Goal: Task Accomplishment & Management: Complete application form

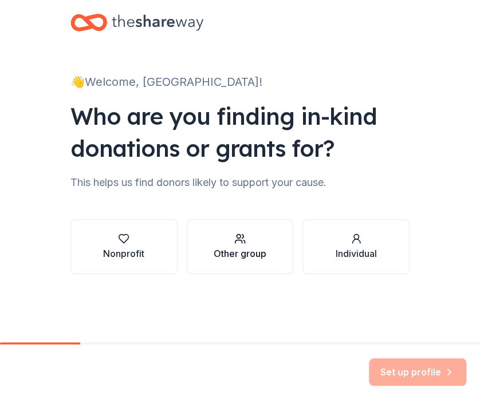
click at [234, 245] on div "Other group" at bounding box center [240, 246] width 53 height 27
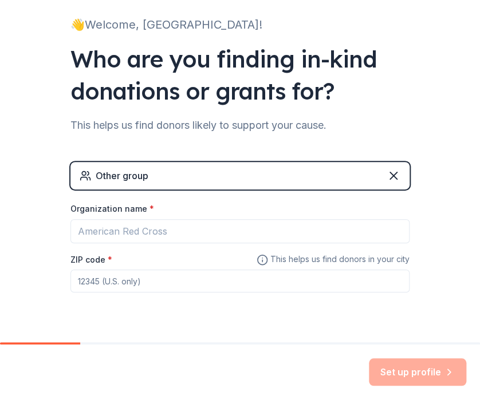
scroll to position [85, 0]
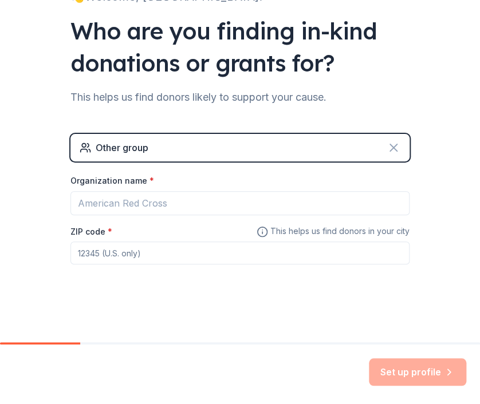
click at [390, 148] on icon at bounding box center [393, 147] width 7 height 7
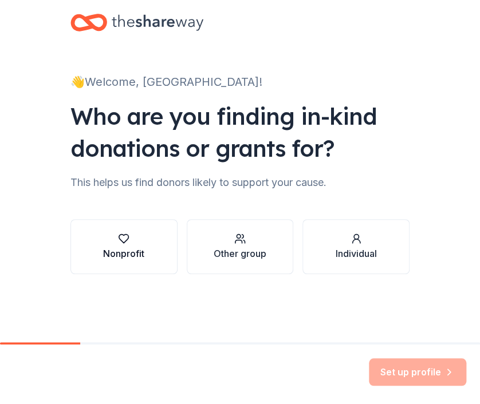
click at [121, 246] on div "Nonprofit" at bounding box center [123, 246] width 41 height 27
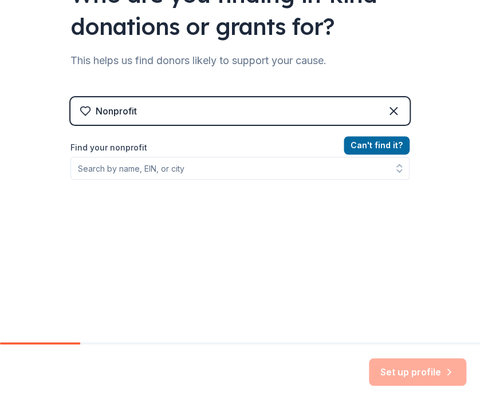
scroll to position [129, 0]
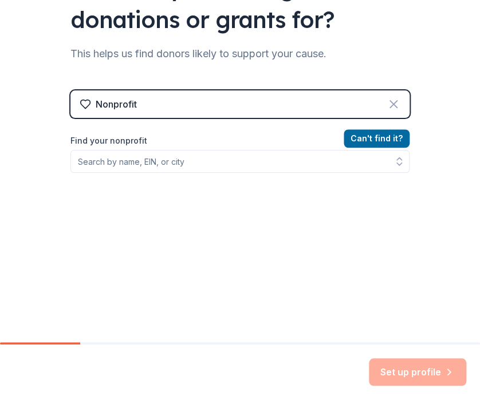
click at [387, 101] on icon at bounding box center [394, 104] width 14 height 14
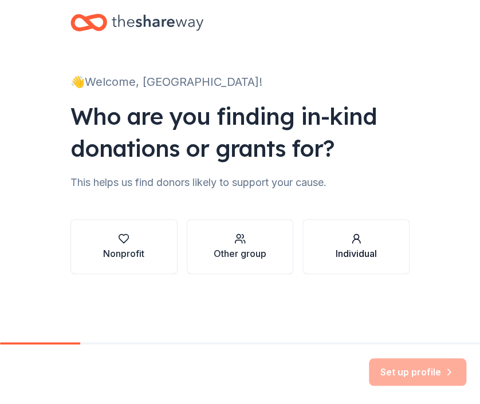
click at [357, 243] on icon "button" at bounding box center [355, 238] width 11 height 11
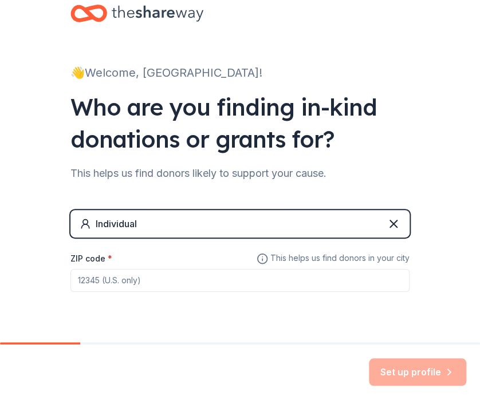
scroll to position [37, 0]
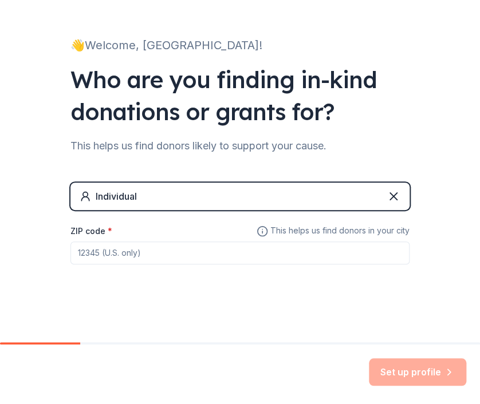
click at [112, 253] on input "ZIP code *" at bounding box center [239, 253] width 339 height 23
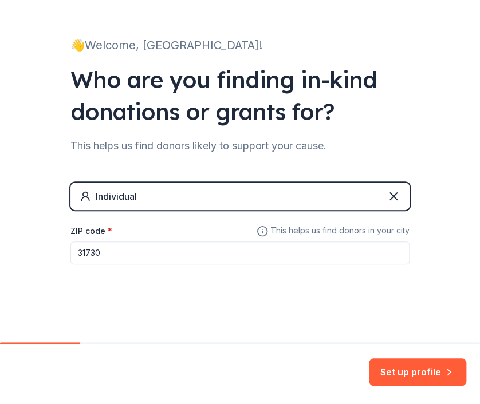
type input "31730"
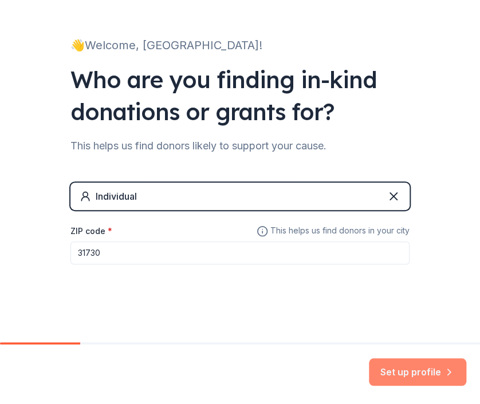
click at [417, 373] on button "Set up profile" at bounding box center [417, 372] width 97 height 27
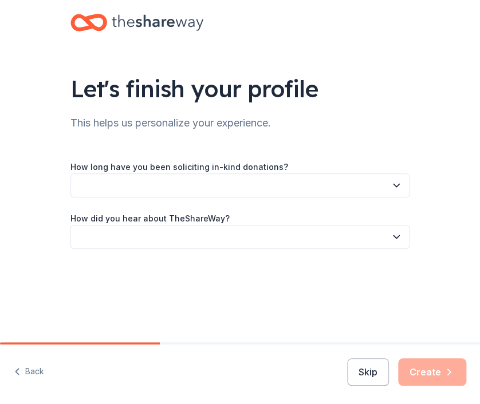
click at [397, 185] on icon "button" at bounding box center [396, 185] width 6 height 3
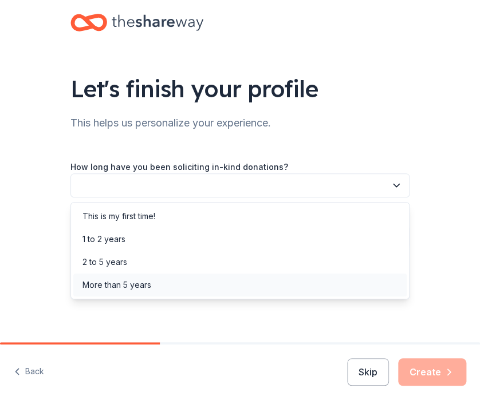
click at [140, 282] on div "More than 5 years" at bounding box center [116, 285] width 69 height 14
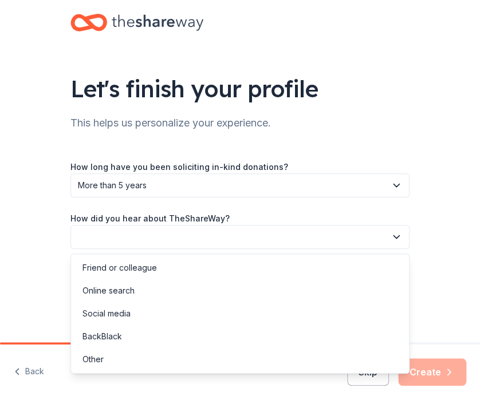
click at [394, 235] on icon "button" at bounding box center [396, 236] width 11 height 11
click at [207, 316] on div "Social media" at bounding box center [239, 313] width 333 height 23
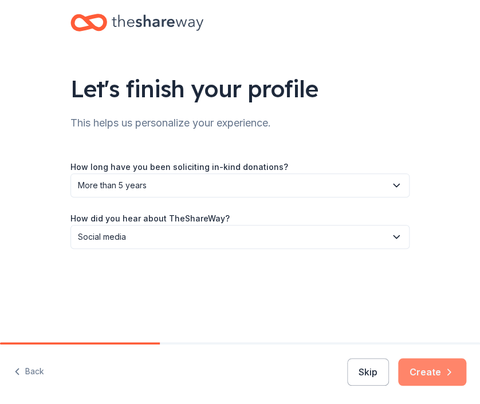
click at [434, 372] on button "Create" at bounding box center [432, 372] width 68 height 27
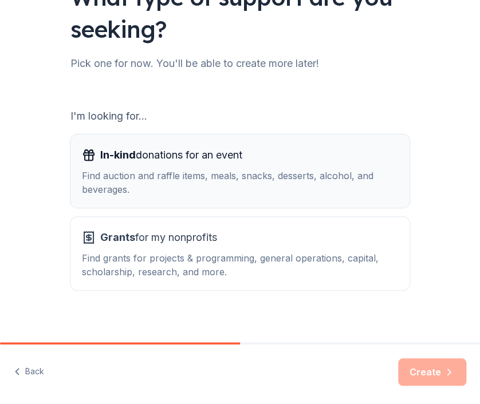
scroll to position [101, 0]
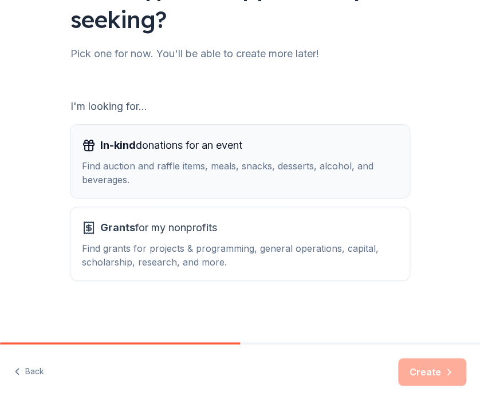
click at [275, 163] on div "Find auction and raffle items, meals, snacks, desserts, alcohol, and beverages." at bounding box center [240, 172] width 316 height 27
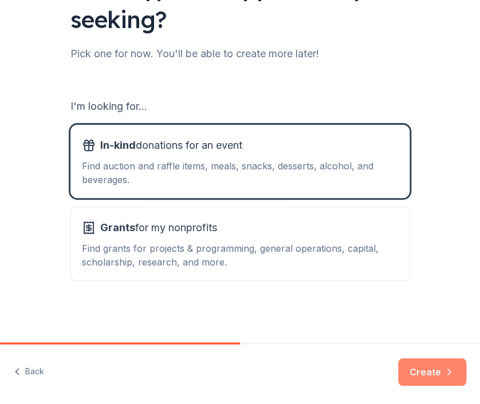
click at [444, 376] on icon "button" at bounding box center [448, 372] width 11 height 11
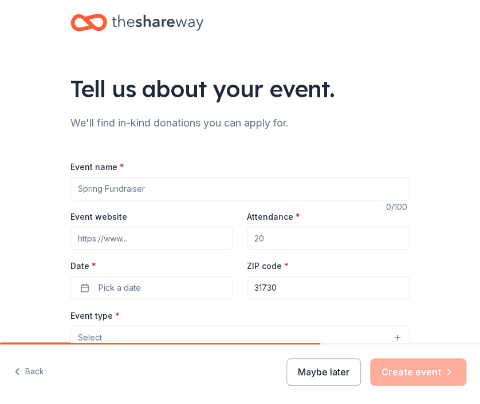
click at [160, 183] on input "Event name *" at bounding box center [239, 189] width 339 height 23
type input "Holiday Feed the Homeless"
drag, startPoint x: 296, startPoint y: 238, endPoint x: 238, endPoint y: 244, distance: 57.6
click at [238, 244] on div "Event website Attendance * Date * Pick a date ZIP code * 31730" at bounding box center [239, 255] width 339 height 90
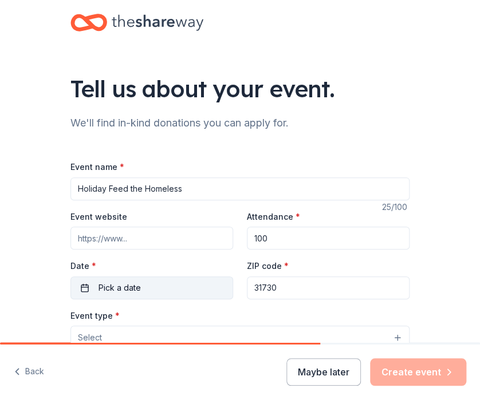
type input "100"
click at [144, 290] on button "Pick a date" at bounding box center [151, 288] width 163 height 23
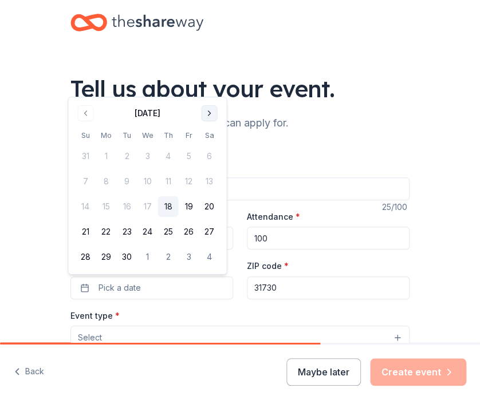
click at [211, 109] on button "Go to next month" at bounding box center [209, 113] width 16 height 16
click at [211, 114] on button "Go to next month" at bounding box center [209, 113] width 16 height 16
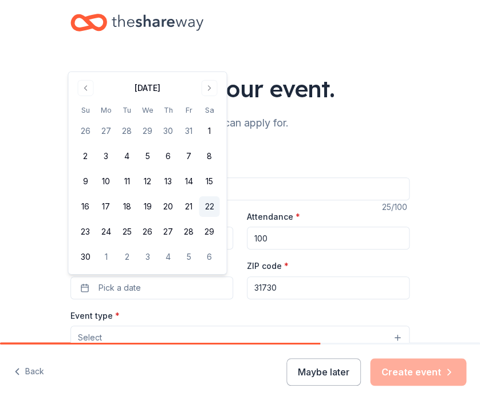
click at [213, 207] on button "22" at bounding box center [209, 206] width 21 height 21
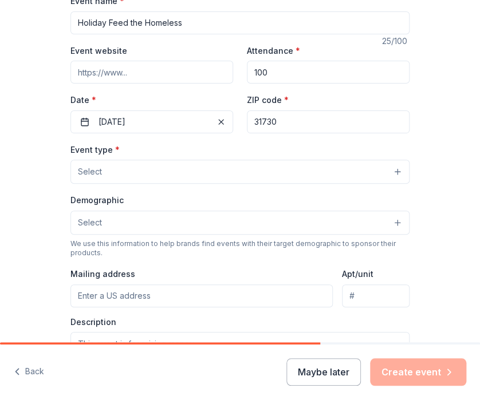
scroll to position [172, 0]
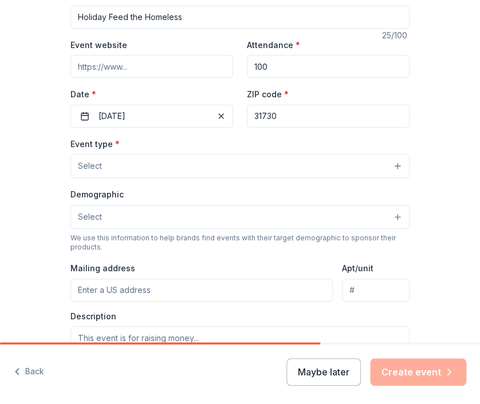
click at [393, 168] on button "Select" at bounding box center [239, 166] width 339 height 24
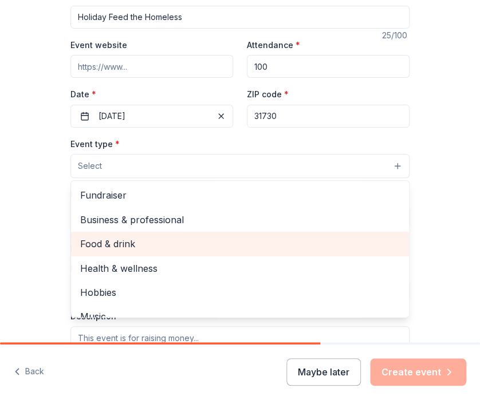
scroll to position [38, 0]
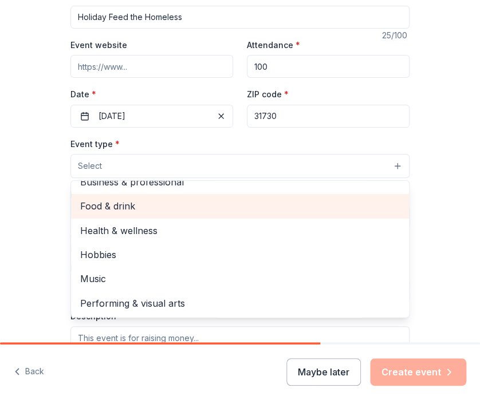
click at [273, 207] on span "Food & drink" at bounding box center [240, 206] width 320 height 15
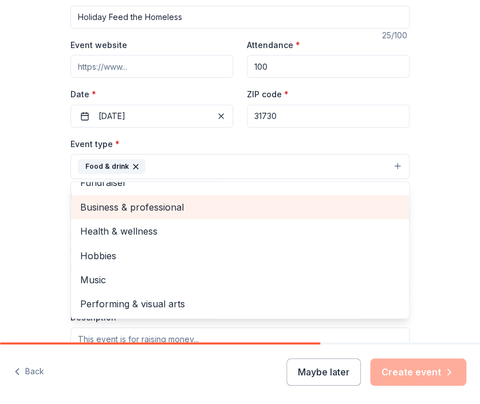
scroll to position [14, 0]
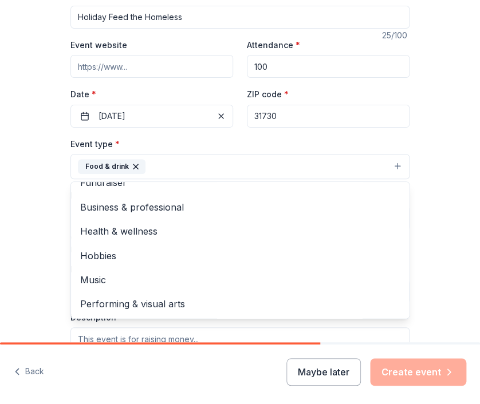
click at [433, 188] on div "Tell us about your event. We'll find in-kind donations you can apply for. Event…" at bounding box center [240, 200] width 480 height 745
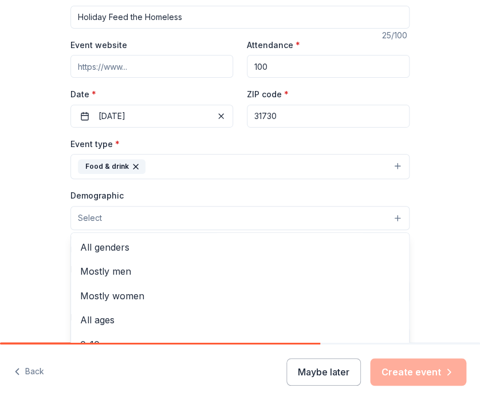
click at [392, 218] on button "Select" at bounding box center [239, 218] width 339 height 24
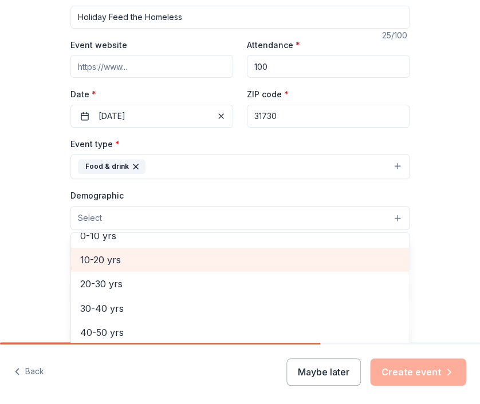
scroll to position [0, 0]
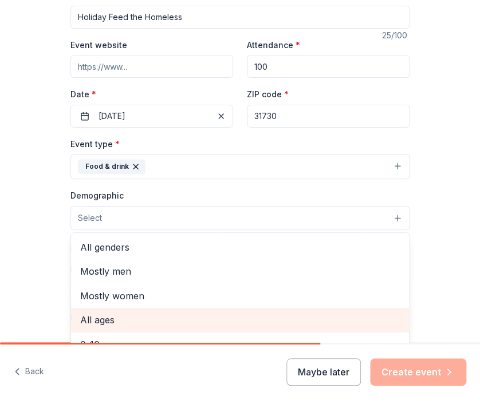
click at [294, 321] on span "All ages" at bounding box center [240, 320] width 320 height 15
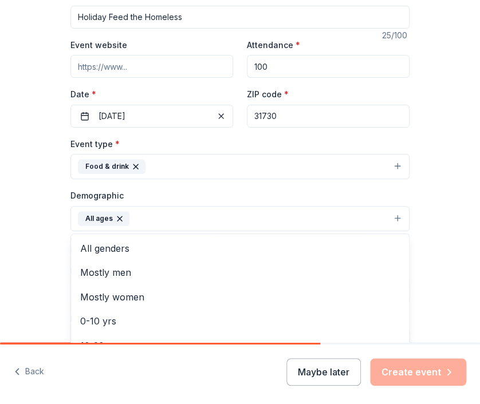
click at [450, 237] on div "Tell us about your event. We'll find in-kind donations you can apply for. Event…" at bounding box center [240, 201] width 480 height 746
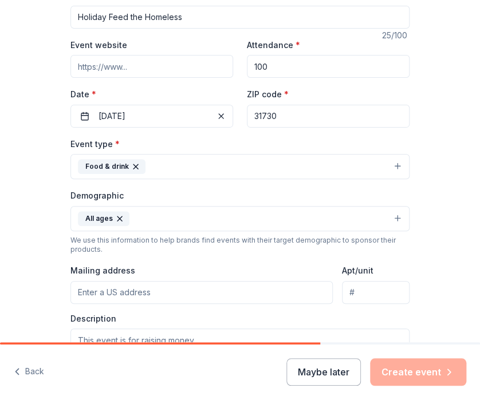
click at [392, 220] on button "All ages" at bounding box center [239, 218] width 339 height 25
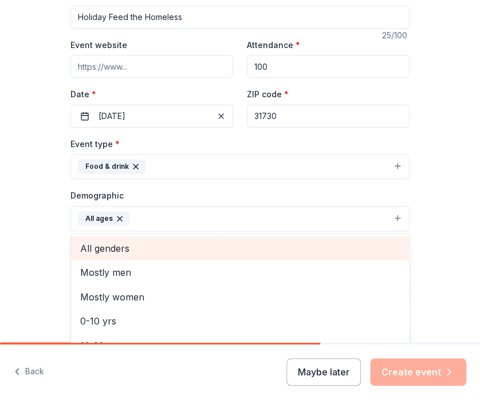
click at [238, 243] on span "All genders" at bounding box center [240, 248] width 320 height 15
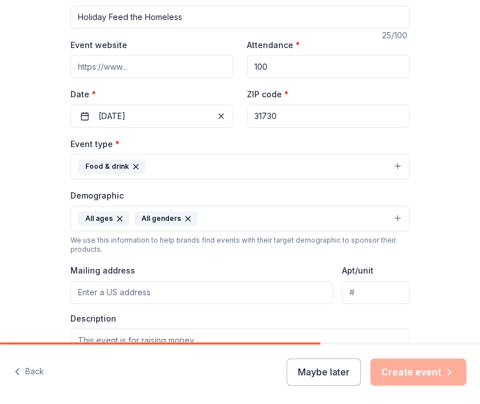
click at [393, 217] on button "All ages All genders" at bounding box center [239, 218] width 339 height 25
click at [395, 165] on button "Food & drink" at bounding box center [239, 166] width 339 height 25
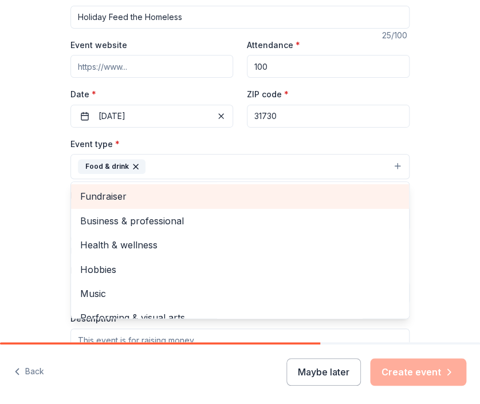
click at [313, 198] on span "Fundraiser" at bounding box center [240, 196] width 320 height 15
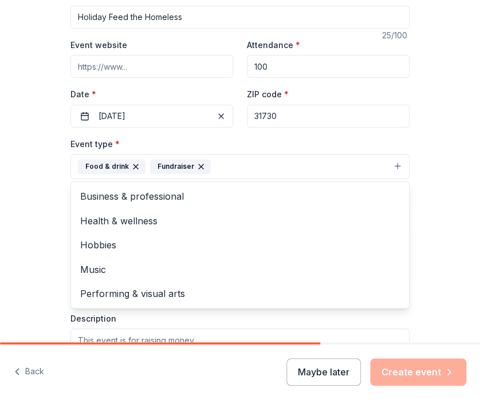
click at [392, 167] on button "Food & drink Fundraiser" at bounding box center [239, 166] width 339 height 25
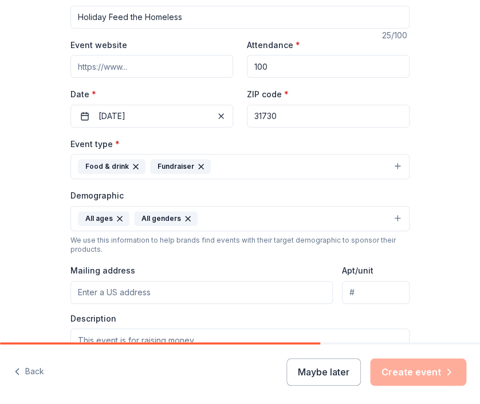
click at [392, 167] on button "Food & drink Fundraiser" at bounding box center [239, 166] width 339 height 25
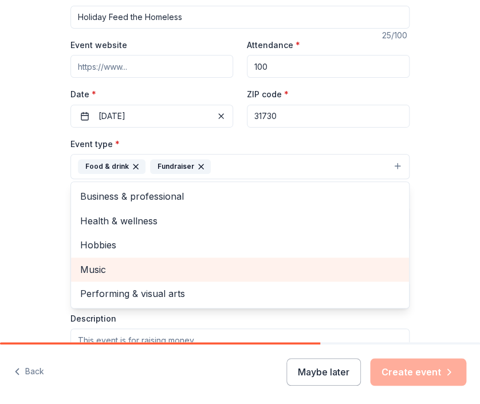
click at [344, 274] on span "Music" at bounding box center [240, 269] width 320 height 15
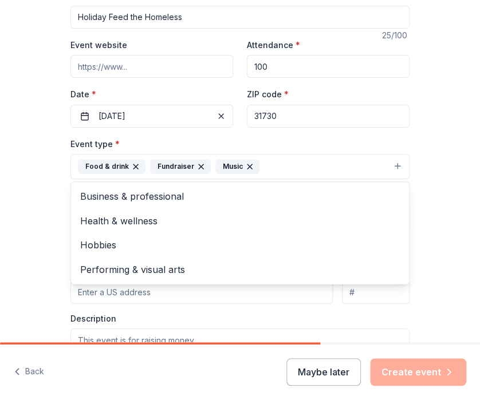
click at [451, 169] on div "Tell us about your event. We'll find in-kind donations you can apply for. Event…" at bounding box center [240, 201] width 480 height 746
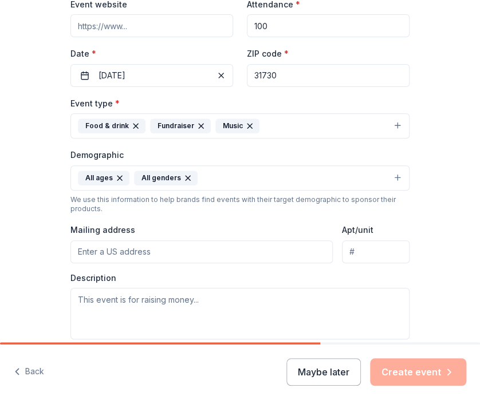
scroll to position [229, 0]
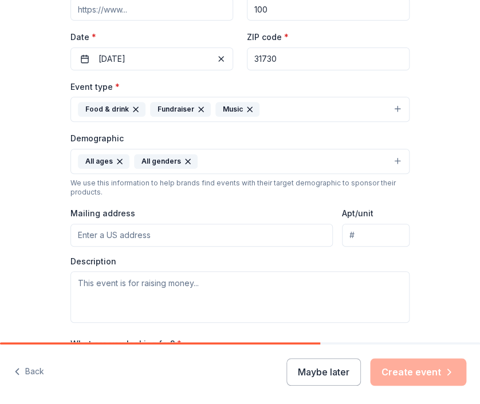
click at [393, 161] on button "All ages All genders" at bounding box center [239, 161] width 339 height 25
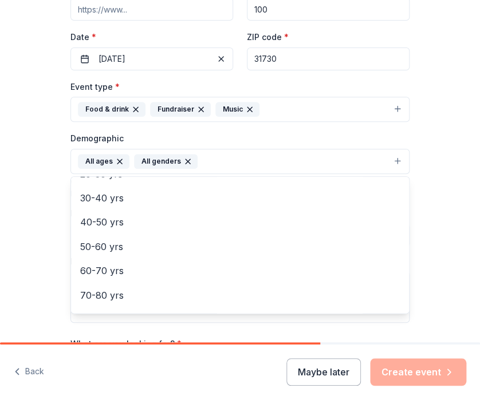
scroll to position [135, 0]
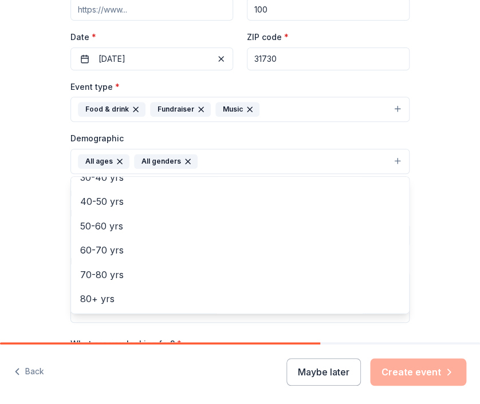
click at [439, 188] on div "Tell us about your event. We'll find in-kind donations you can apply for. Event…" at bounding box center [240, 144] width 480 height 746
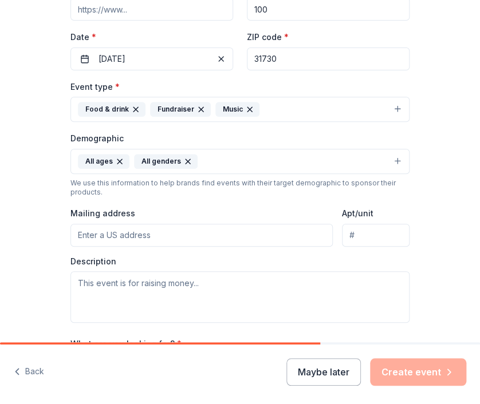
click at [192, 233] on input "Mailing address" at bounding box center [201, 235] width 262 height 23
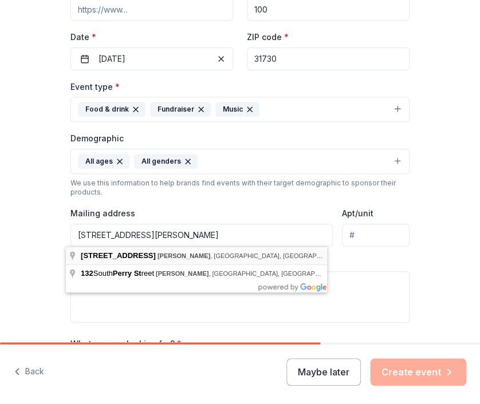
type input "[STREET_ADDRESS][PERSON_NAME]"
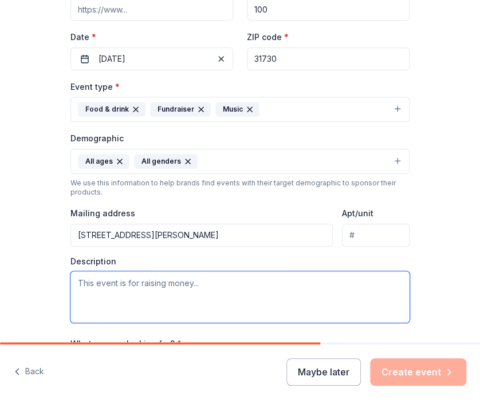
click at [148, 289] on textarea at bounding box center [239, 297] width 339 height 52
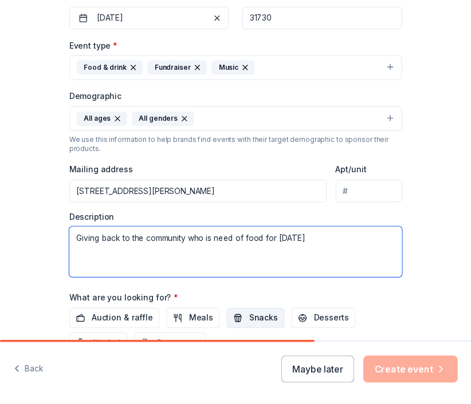
scroll to position [403, 0]
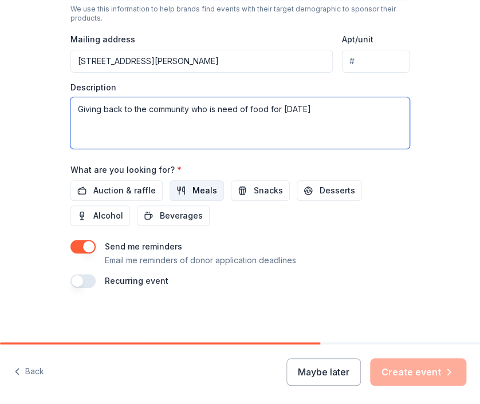
type textarea "Giving back to the community who is need of food for [DATE]"
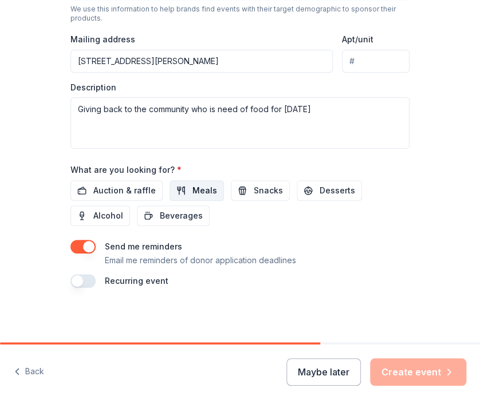
click at [192, 186] on span "Meals" at bounding box center [204, 191] width 25 height 14
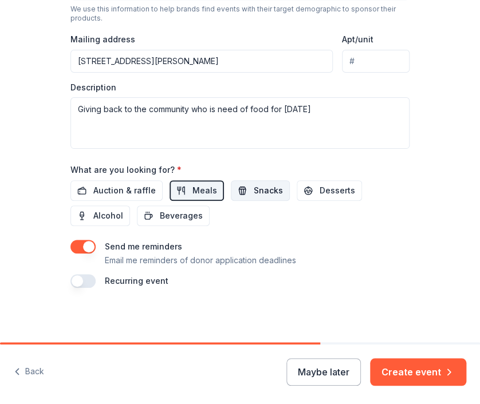
click at [254, 190] on span "Snacks" at bounding box center [268, 191] width 29 height 14
click at [322, 192] on span "Desserts" at bounding box center [338, 191] width 36 height 14
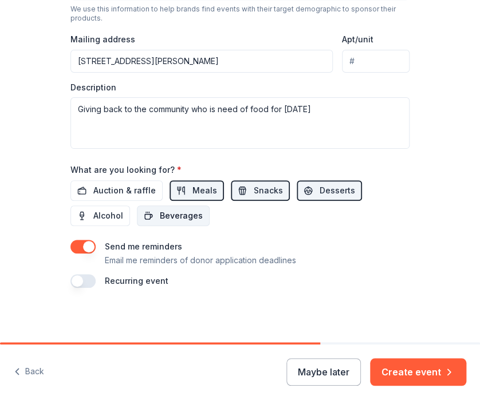
click at [170, 214] on span "Beverages" at bounding box center [181, 216] width 43 height 14
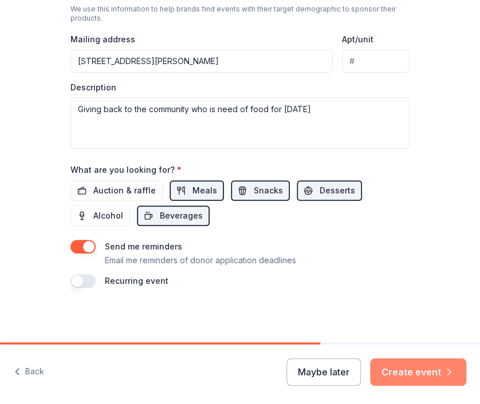
click at [428, 373] on button "Create event" at bounding box center [418, 372] width 96 height 27
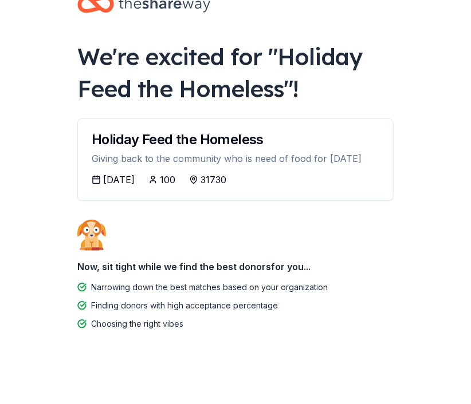
scroll to position [49, 0]
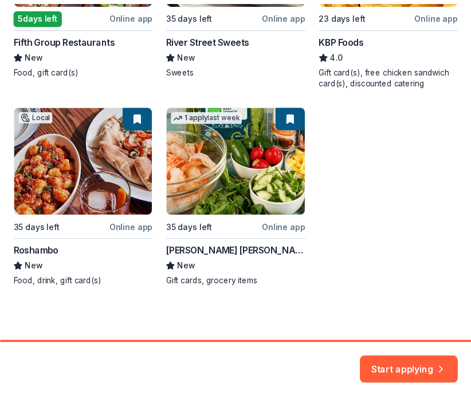
scroll to position [344, 0]
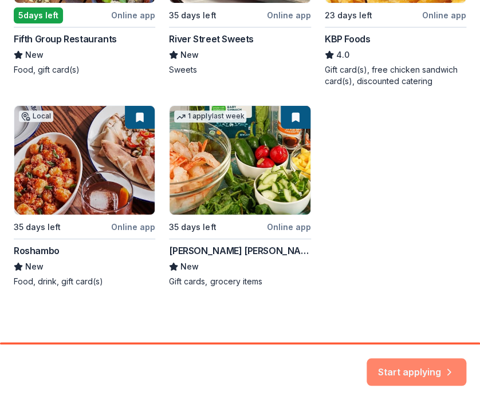
click at [400, 364] on button "Start applying" at bounding box center [417, 365] width 100 height 27
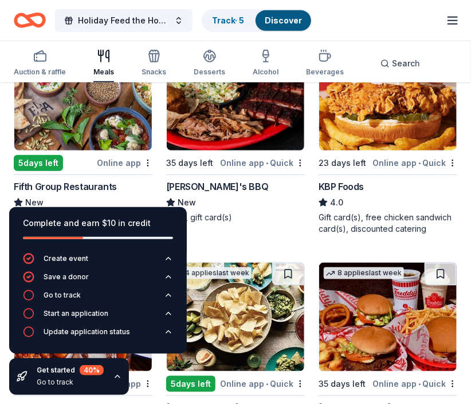
scroll to position [172, 0]
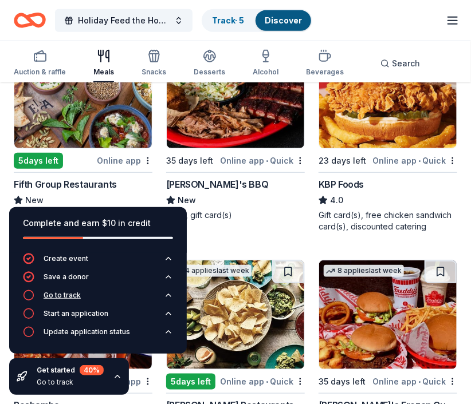
click at [27, 293] on icon "button" at bounding box center [28, 295] width 11 height 11
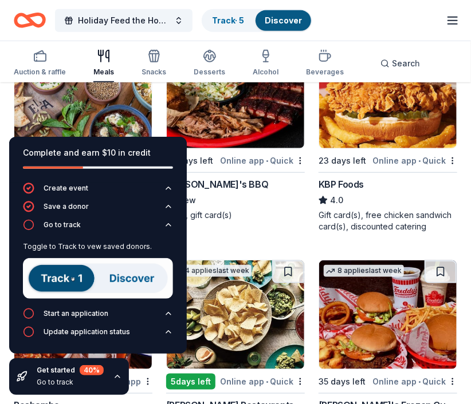
click at [80, 281] on img at bounding box center [98, 278] width 150 height 41
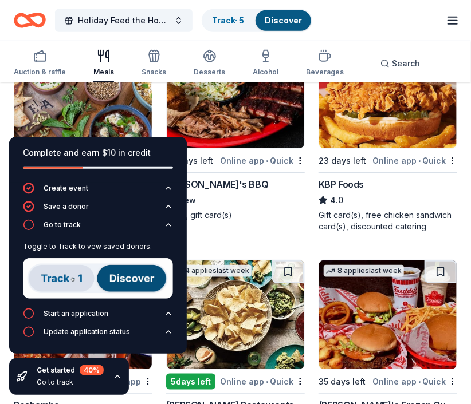
click at [368, 29] on div "Holiday Feed the Homeless Track · 5 Discover Start free trial Earn Rewards" at bounding box center [235, 20] width 443 height 27
click at [169, 225] on icon "button" at bounding box center [168, 224] width 9 height 9
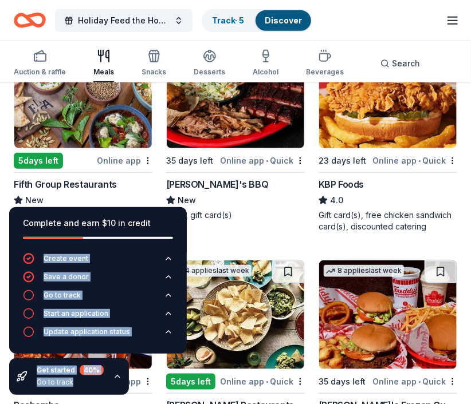
drag, startPoint x: 130, startPoint y: 240, endPoint x: -23, endPoint y: 253, distance: 153.5
click at [0, 233] on html "Holiday Feed the Homeless Track · 5 Discover Start free trial Earn Rewards Auct…" at bounding box center [235, 30] width 471 height 404
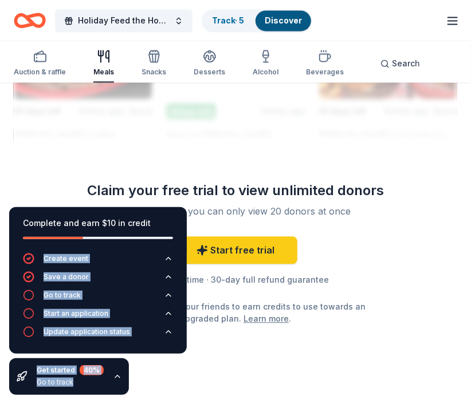
scroll to position [1789, 0]
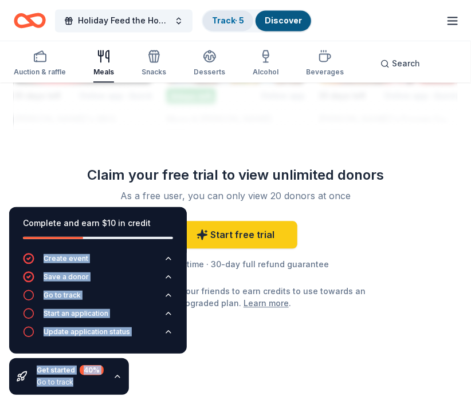
click at [233, 19] on link "Track · 5" at bounding box center [228, 20] width 32 height 10
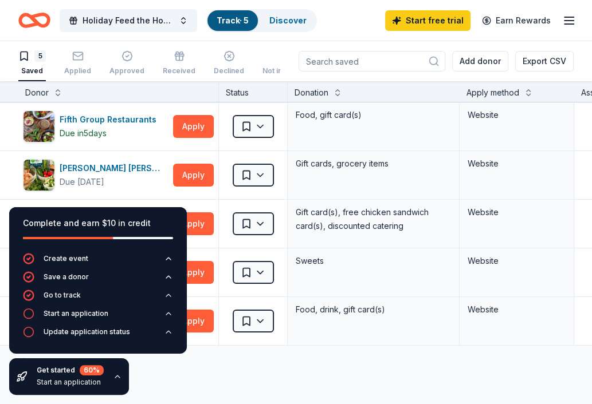
click at [479, 25] on icon "button" at bounding box center [569, 21] width 14 height 14
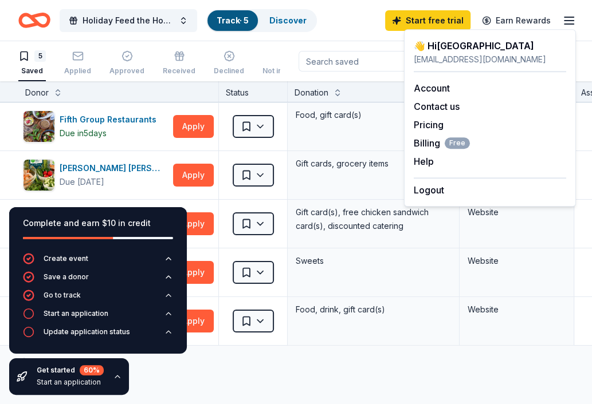
click at [360, 30] on div "Holiday Feed the Homeless Track · 5 Discover Start free trial Earn Rewards" at bounding box center [295, 20] width 555 height 27
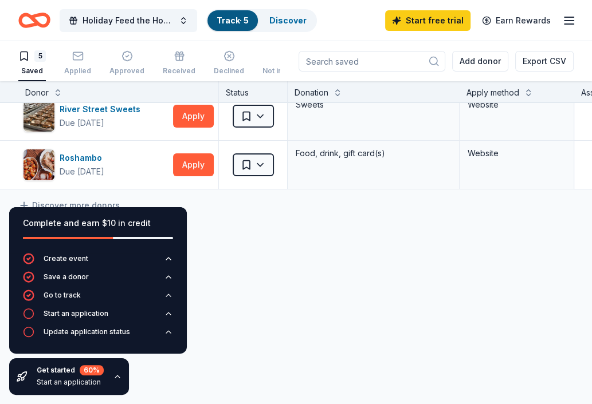
scroll to position [164, 0]
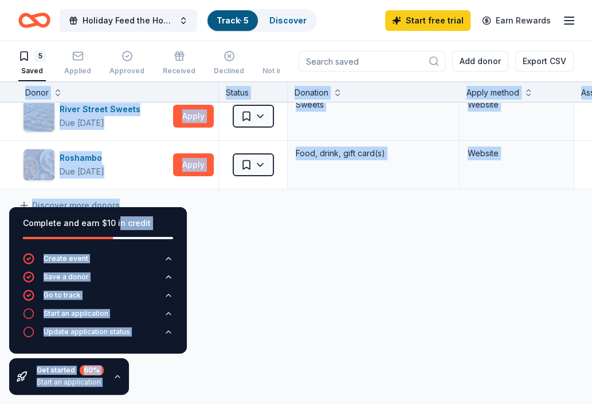
drag, startPoint x: 116, startPoint y: 216, endPoint x: 258, endPoint y: 242, distance: 144.4
click at [258, 242] on div "Complete and earn $10 in credit Create event Save a donor Go to track Start an …" at bounding box center [296, 243] width 592 height 324
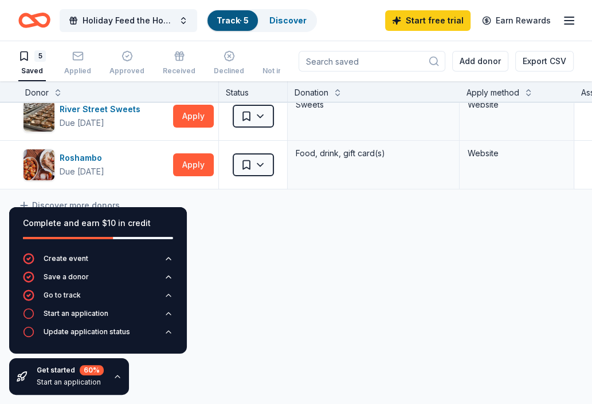
click at [259, 242] on div "Fifth Group Restaurants Due [DATE] Apply Saved Food, gift card(s) Website [PERS…" at bounding box center [439, 175] width 879 height 459
